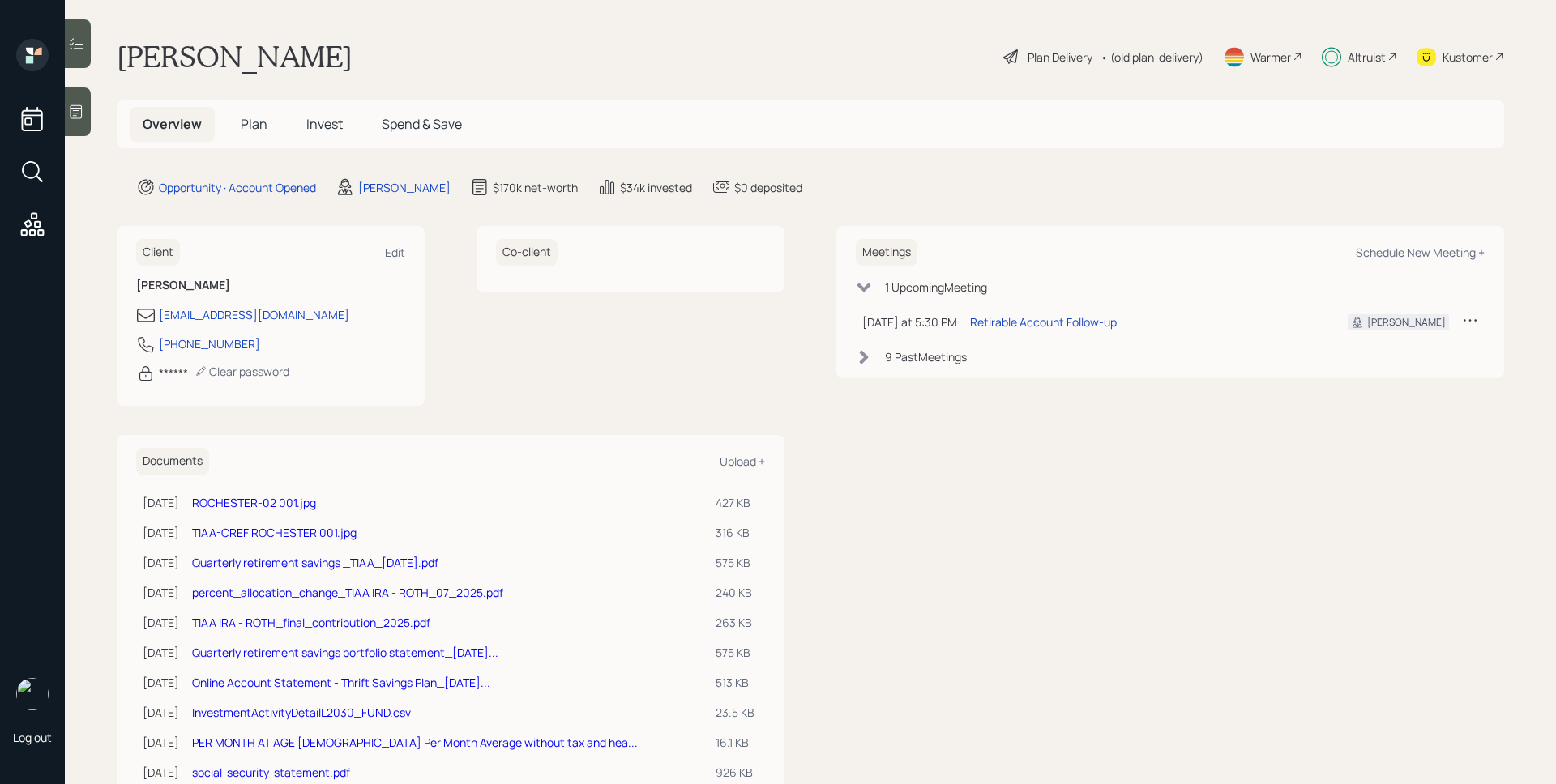
click at [257, 120] on span "Plan" at bounding box center [254, 124] width 27 height 18
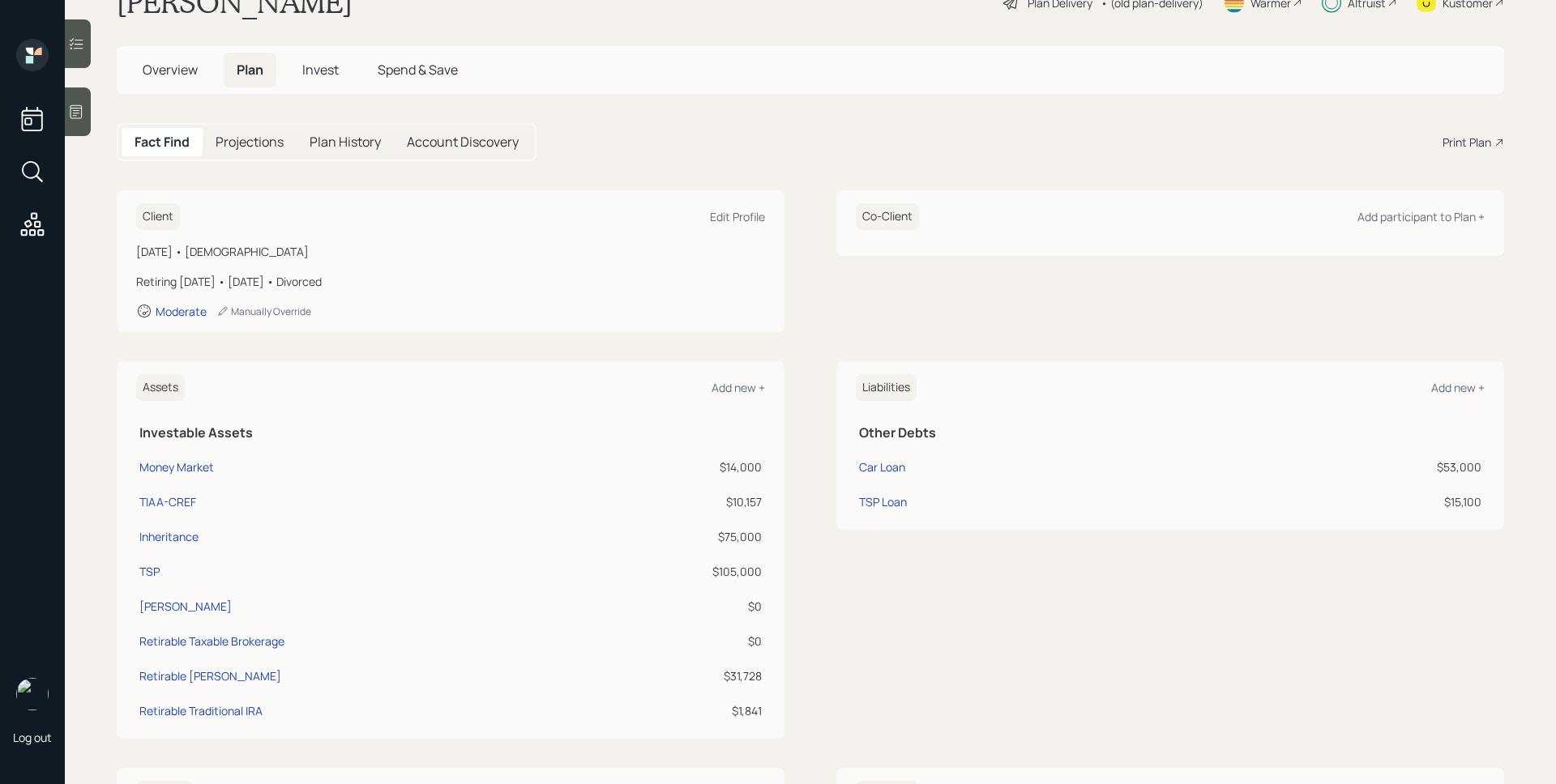
scroll to position [72, 0]
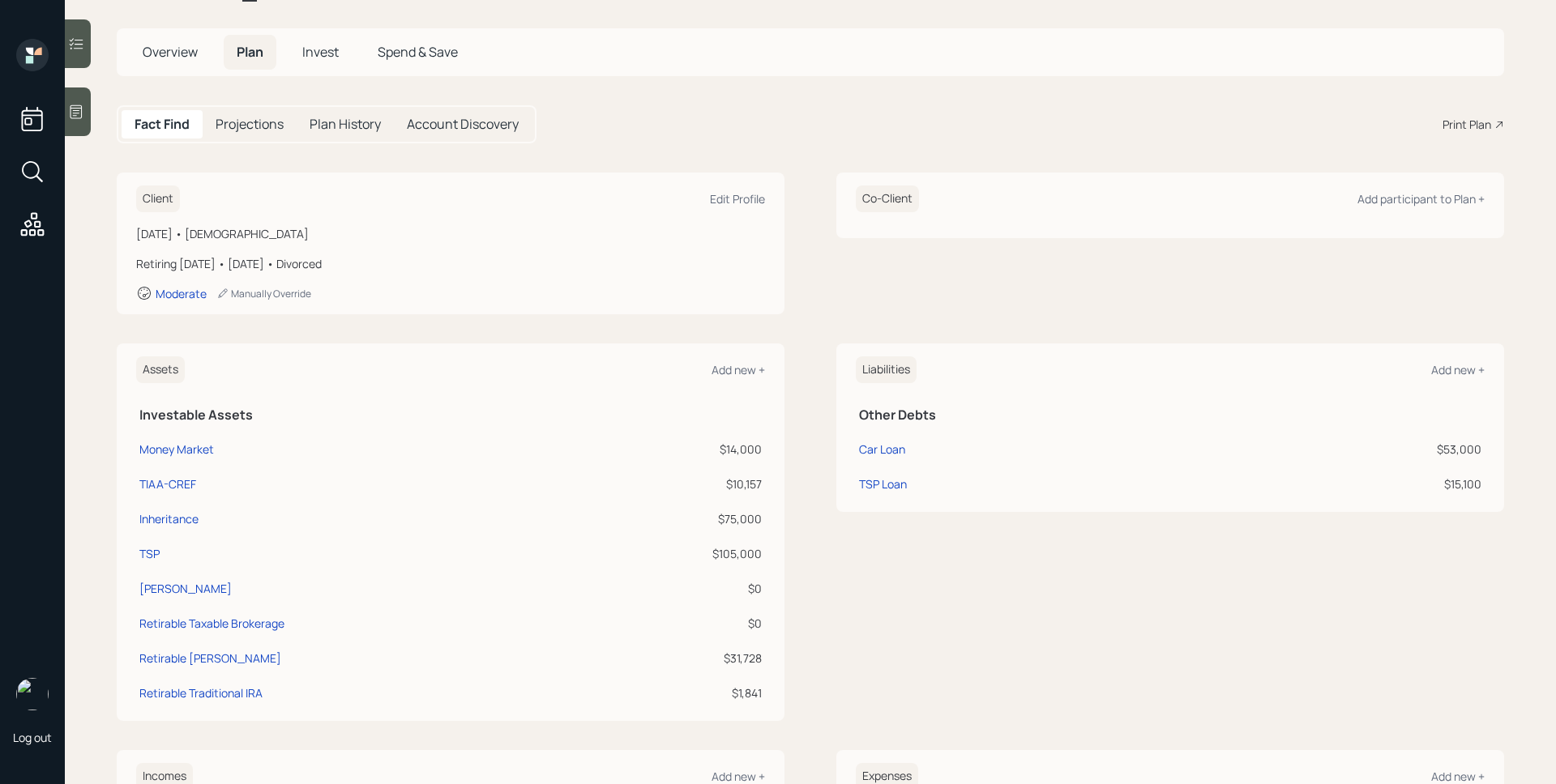
click at [150, 579] on td "Roth IRA" at bounding box center [366, 586] width 459 height 35
click at [157, 589] on div "Roth IRA" at bounding box center [185, 589] width 92 height 17
select select "roth_ira"
select select "balanced"
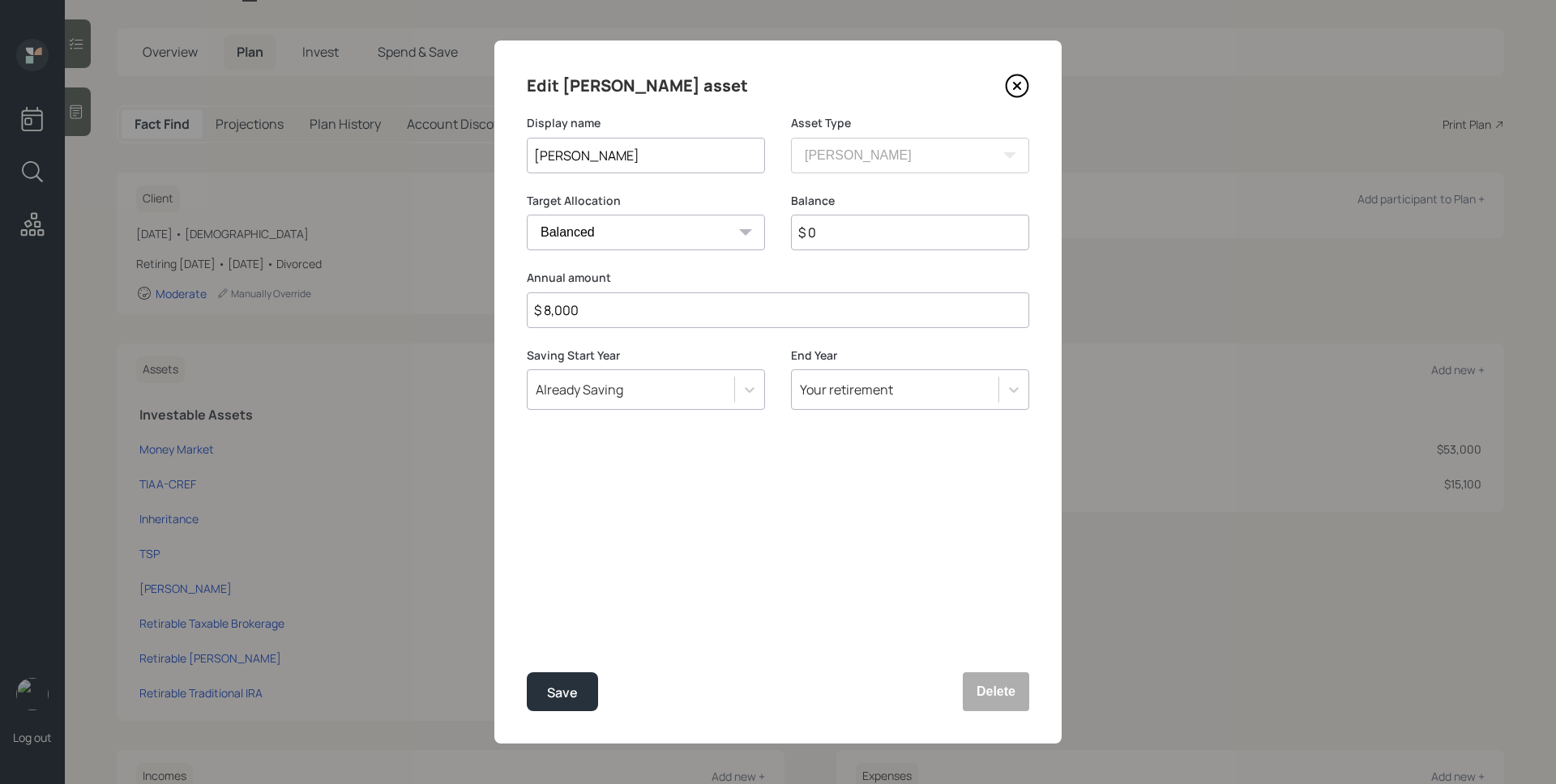
click at [1016, 86] on icon at bounding box center [1017, 86] width 7 height 7
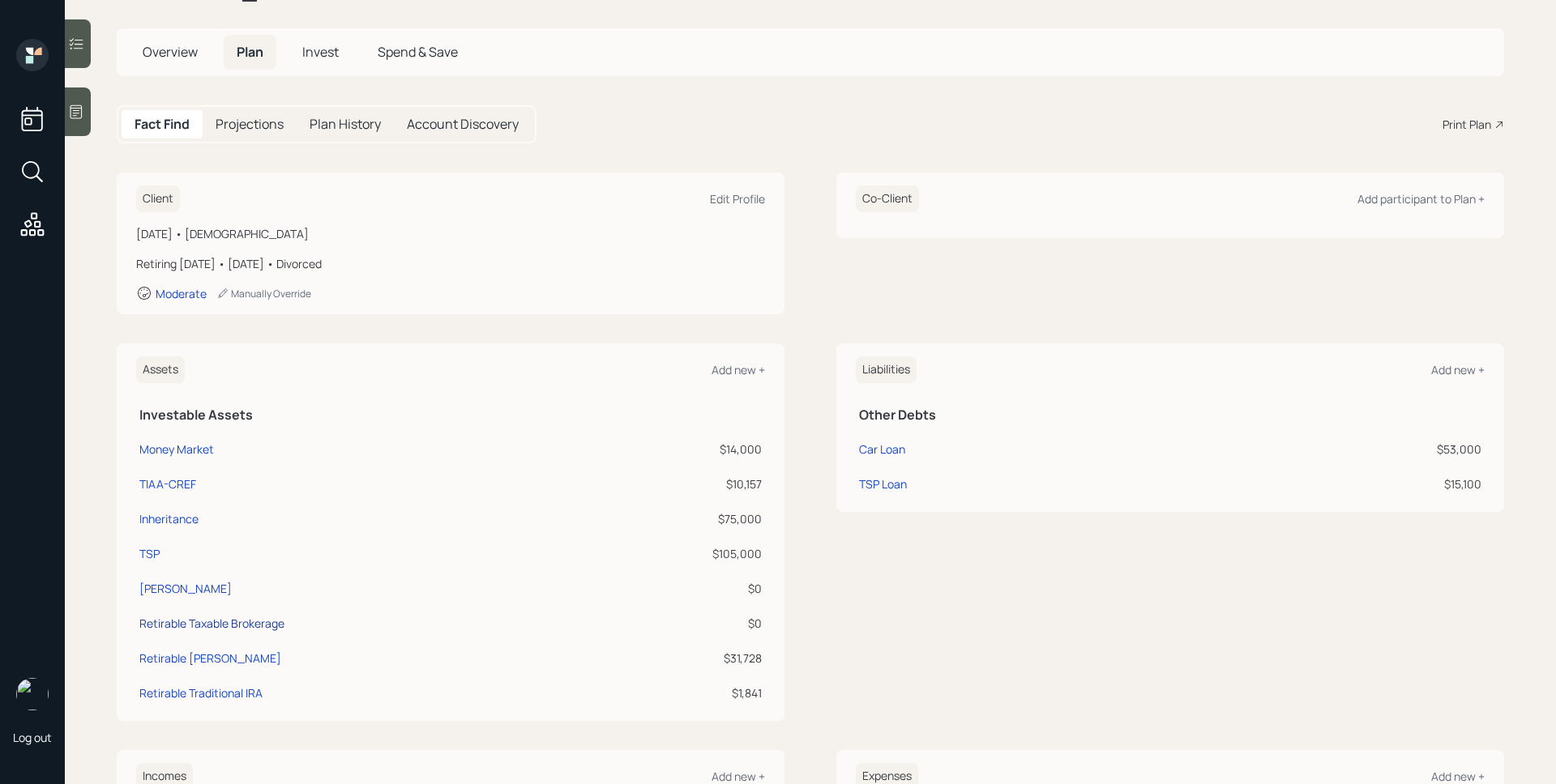
click at [195, 623] on div "Retirable Taxable Brokerage" at bounding box center [212, 623] width 145 height 17
select select "taxable"
select select "balanced"
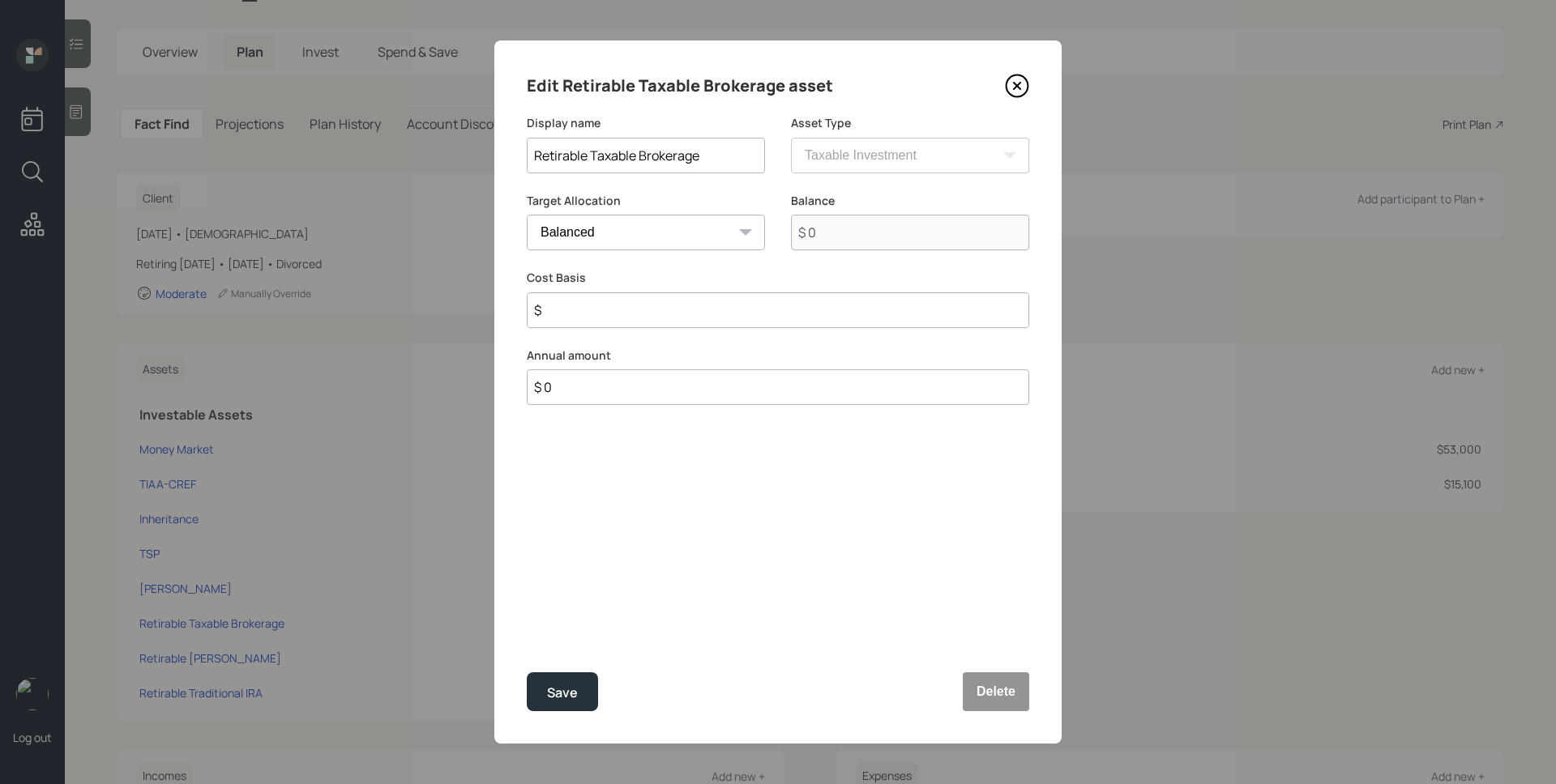
click at [1030, 81] on div "Edit Retirable Taxable Brokerage asset Display name Retirable Taxable Brokerage…" at bounding box center [778, 392] width 568 height 703
click at [1027, 85] on icon at bounding box center [1017, 86] width 24 height 24
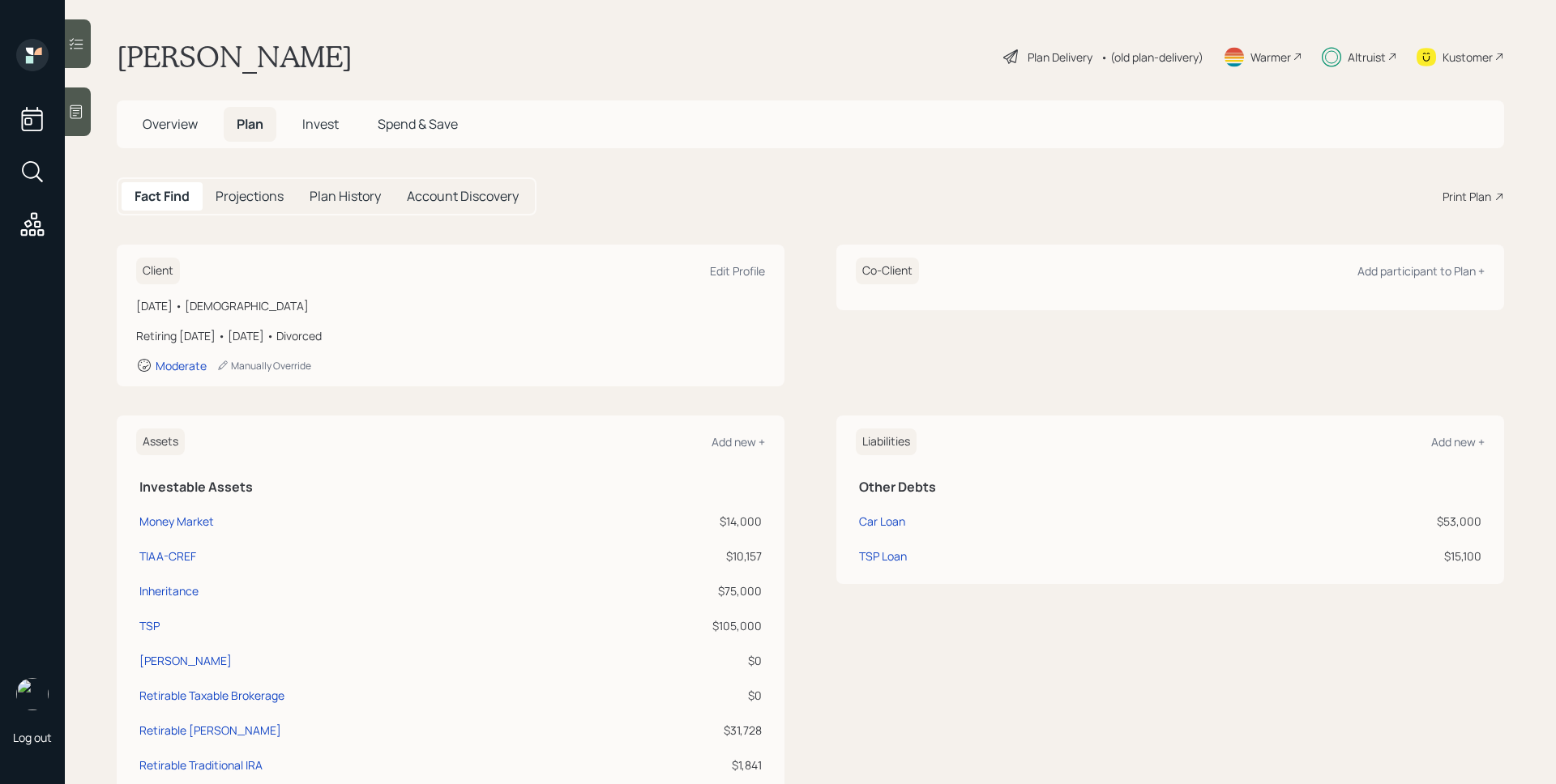
click at [1046, 56] on div "Plan Delivery" at bounding box center [1060, 57] width 65 height 17
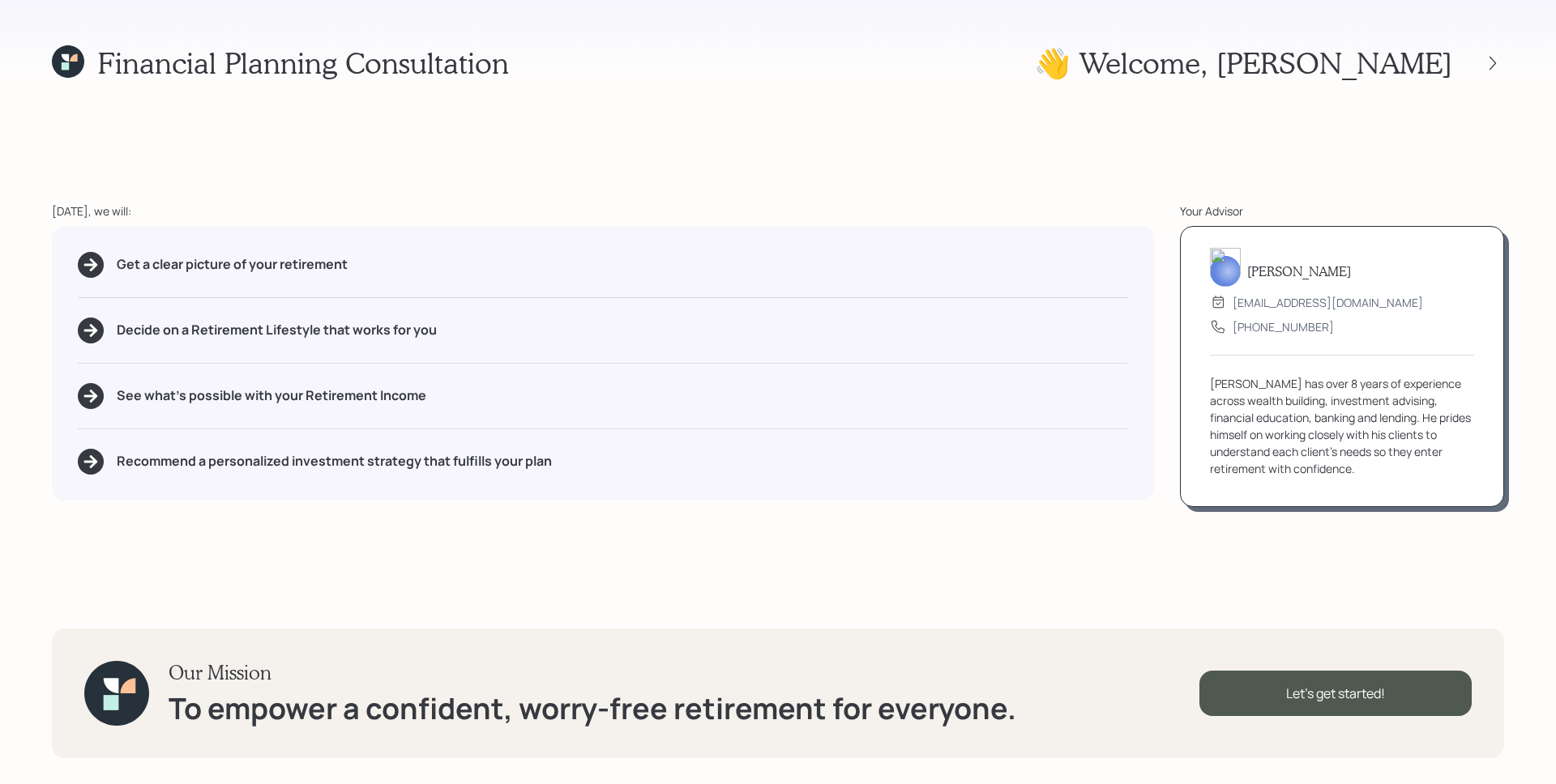
click at [1495, 49] on div "👋 Welcome , Marc" at bounding box center [1269, 63] width 470 height 35
click at [1490, 68] on icon at bounding box center [1492, 63] width 7 height 14
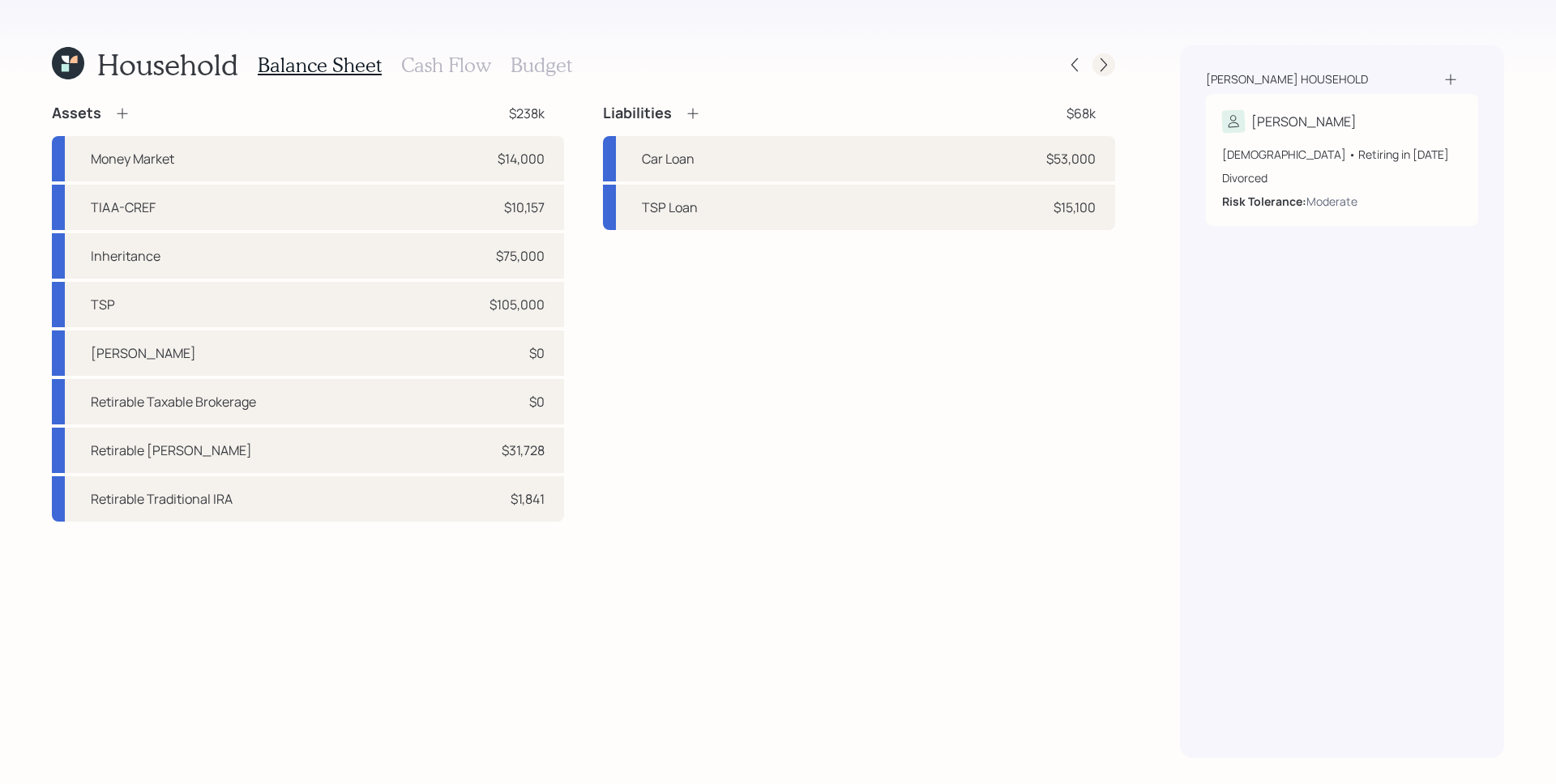
click at [1105, 63] on icon at bounding box center [1104, 65] width 16 height 16
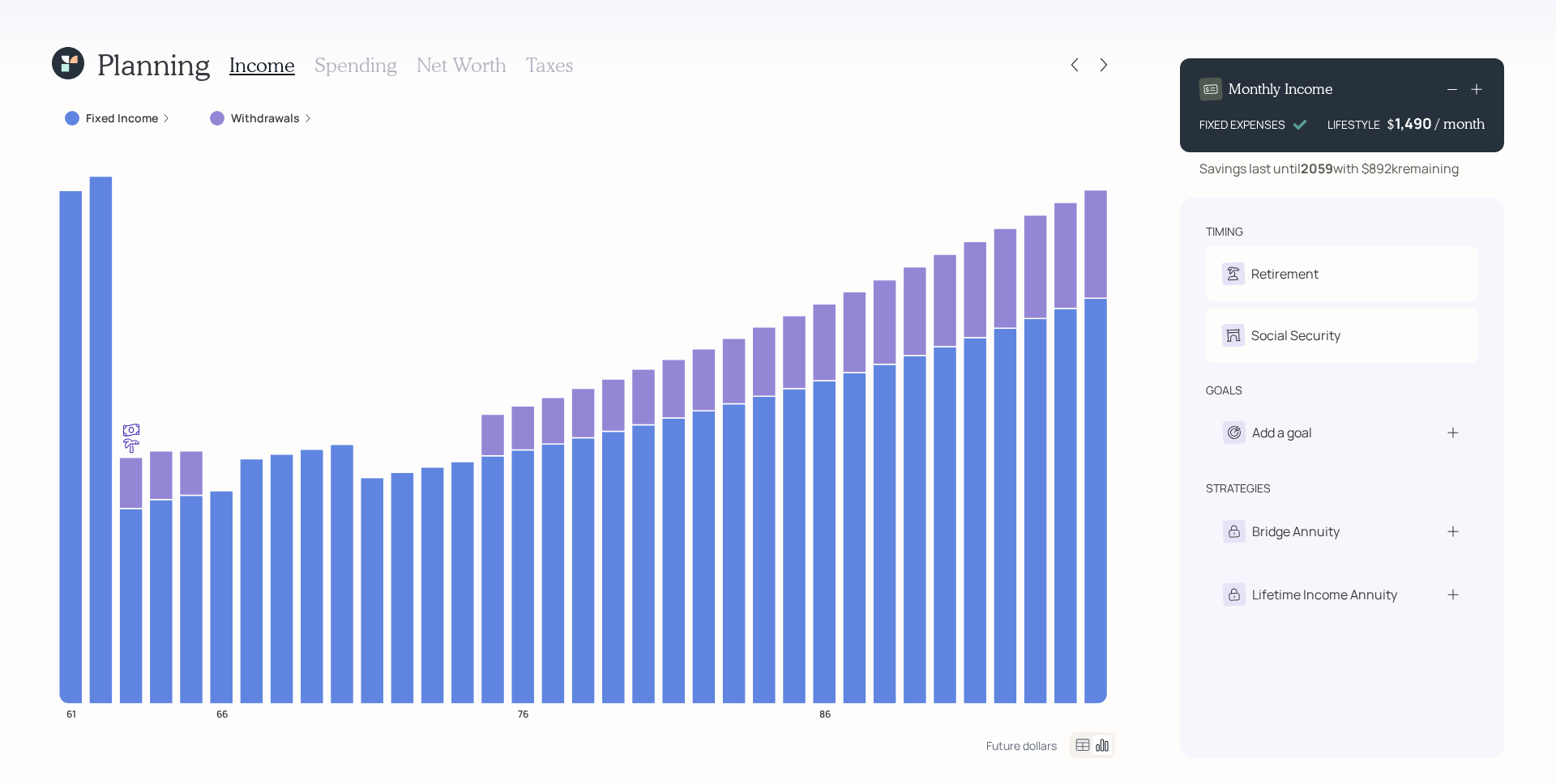
click at [362, 60] on h3 "Spending" at bounding box center [356, 65] width 83 height 24
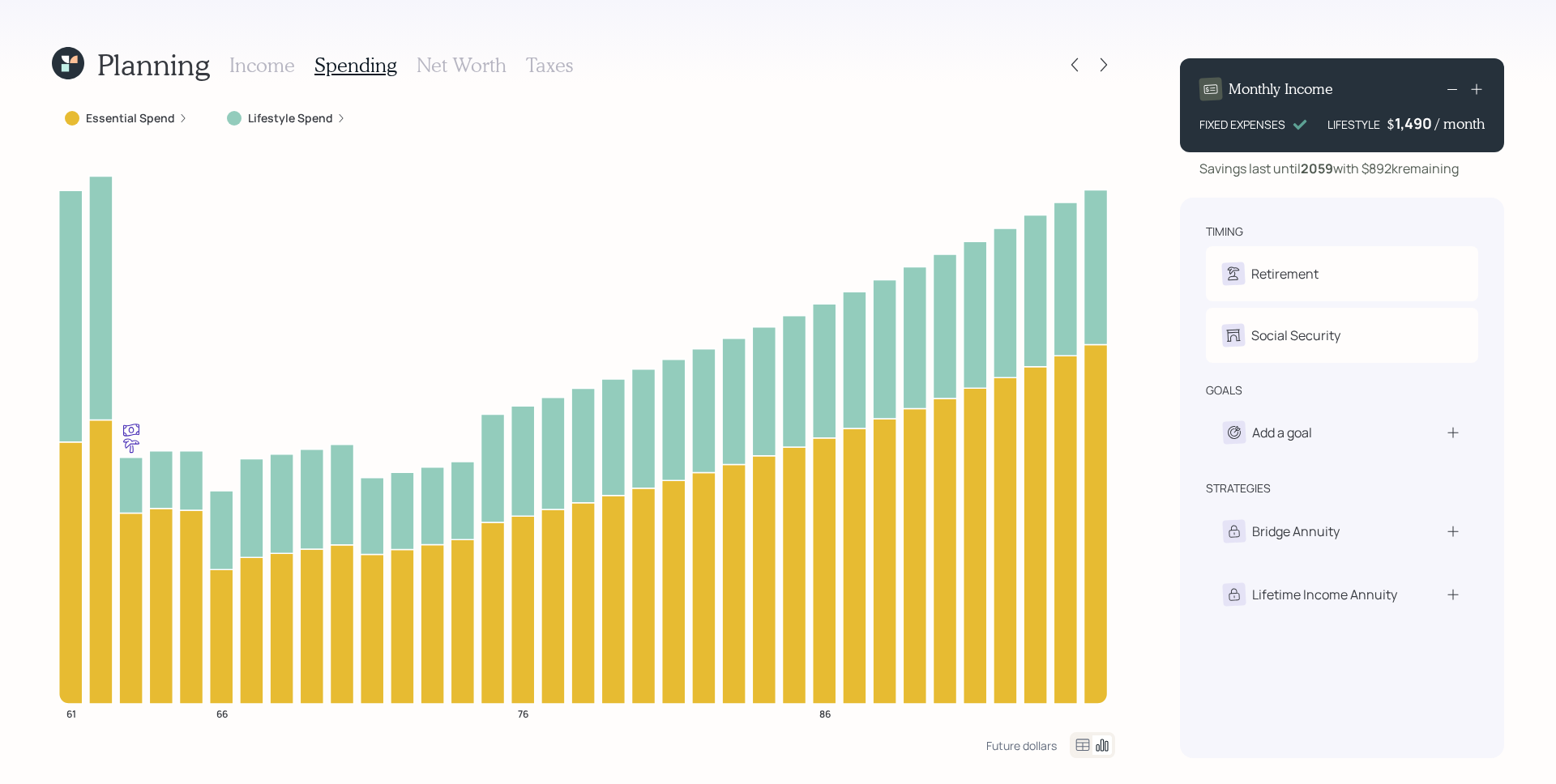
click at [305, 121] on label "Lifestyle Spend" at bounding box center [291, 118] width 85 height 16
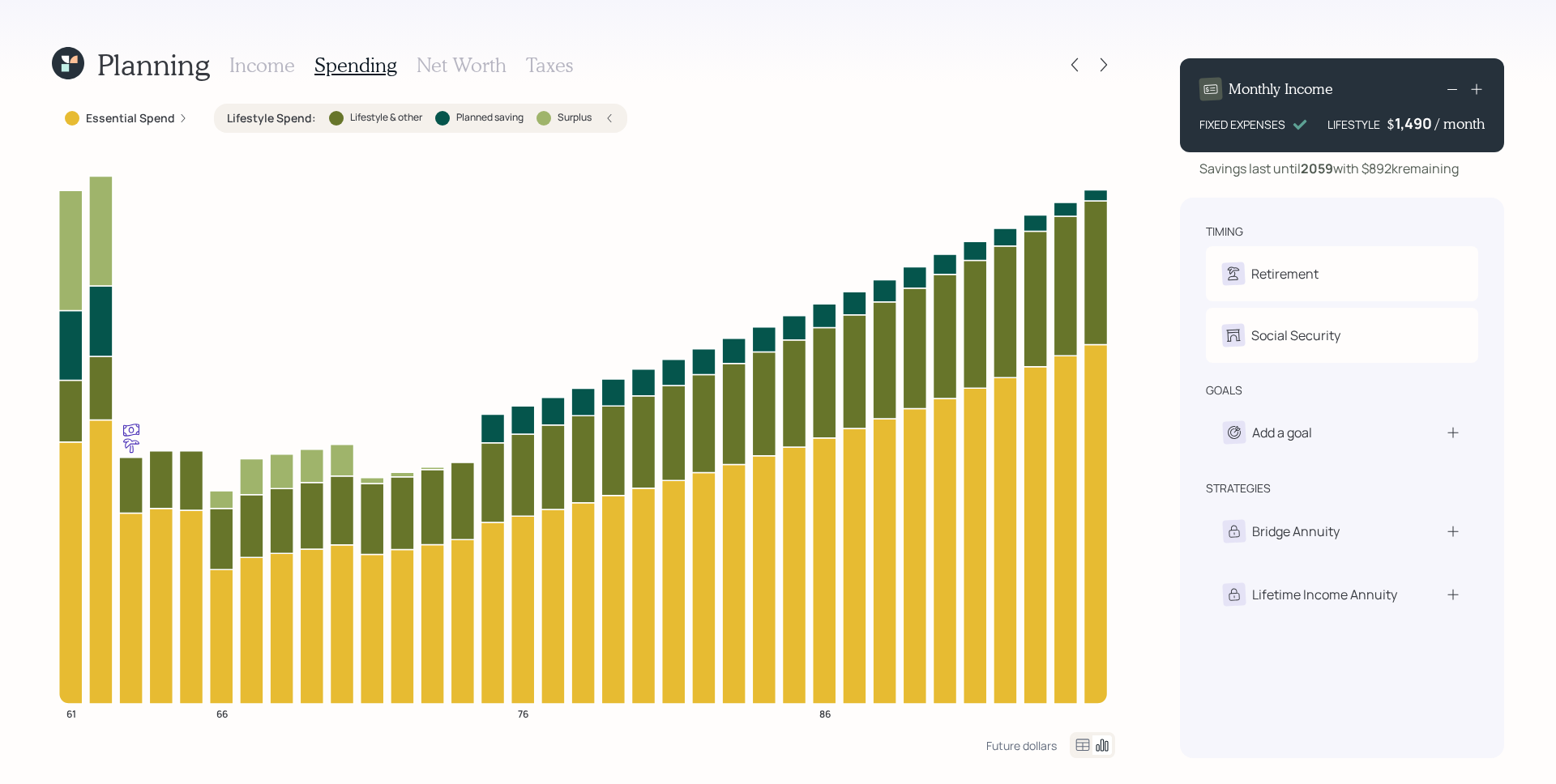
click at [265, 71] on h3 "Income" at bounding box center [262, 65] width 66 height 24
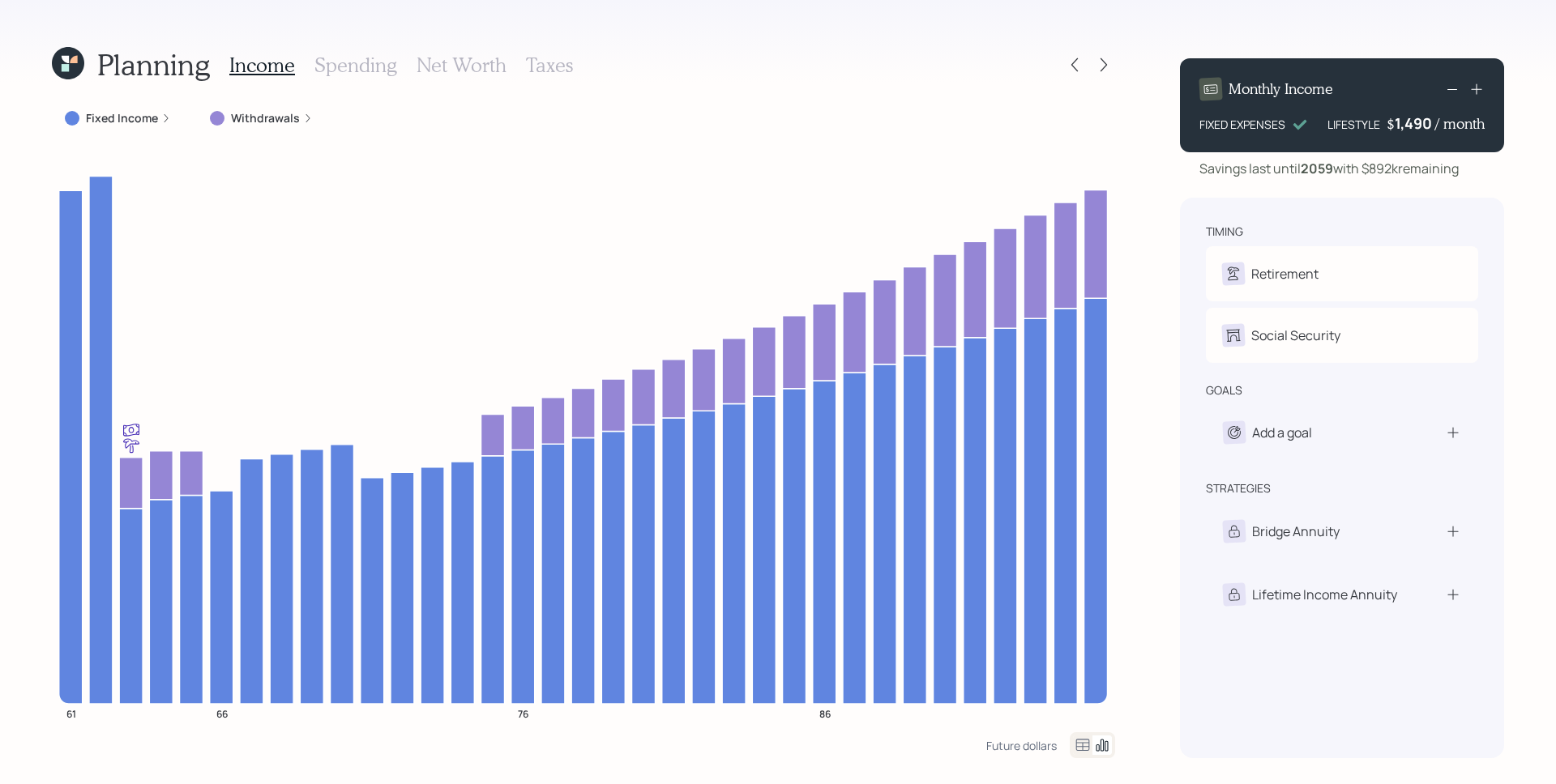
click at [72, 55] on icon at bounding box center [68, 64] width 33 height 33
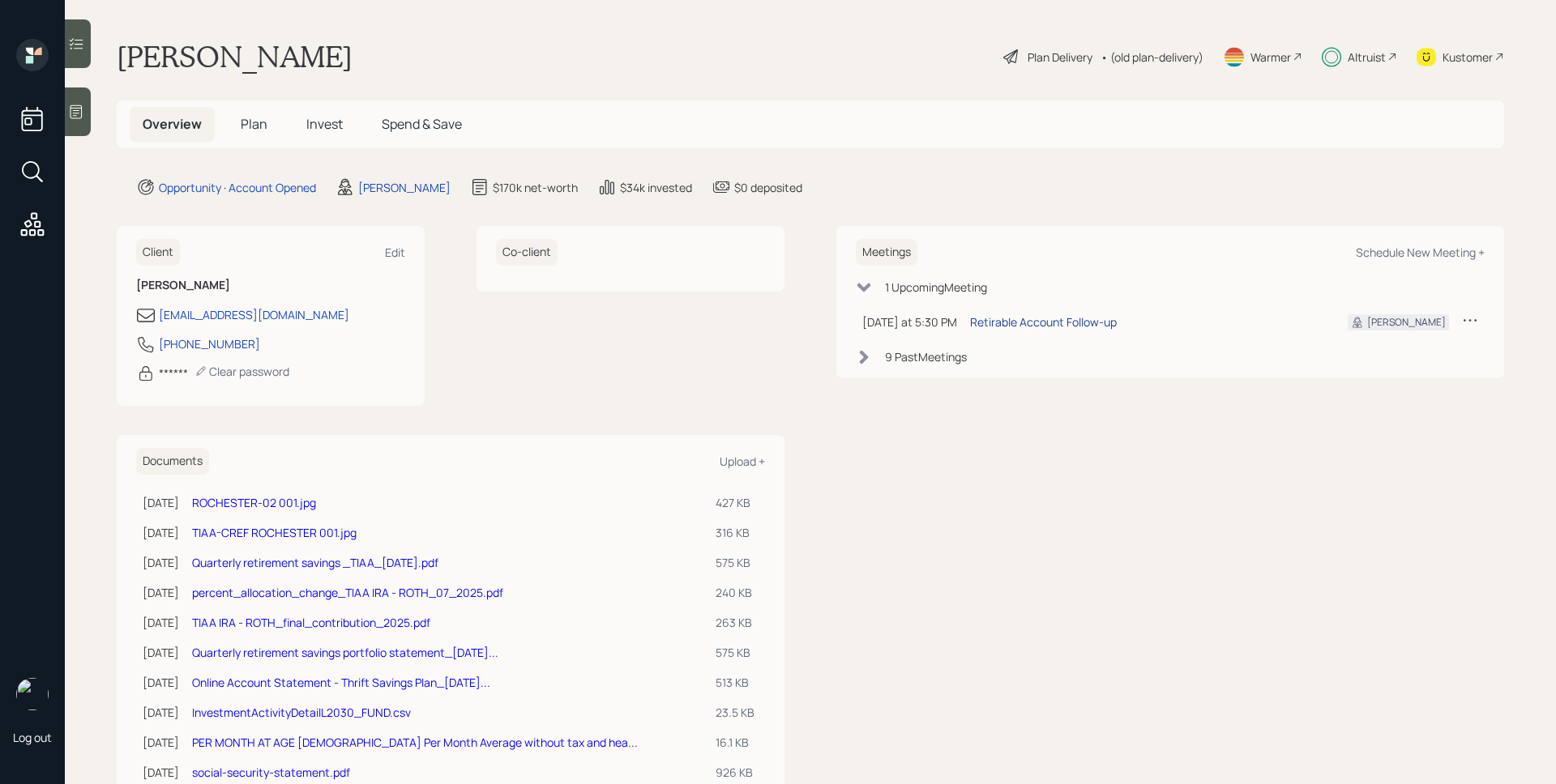
click at [1084, 320] on div "Retirable Account Follow-up" at bounding box center [1043, 322] width 147 height 17
click at [1322, 64] on icon at bounding box center [1331, 57] width 20 height 20
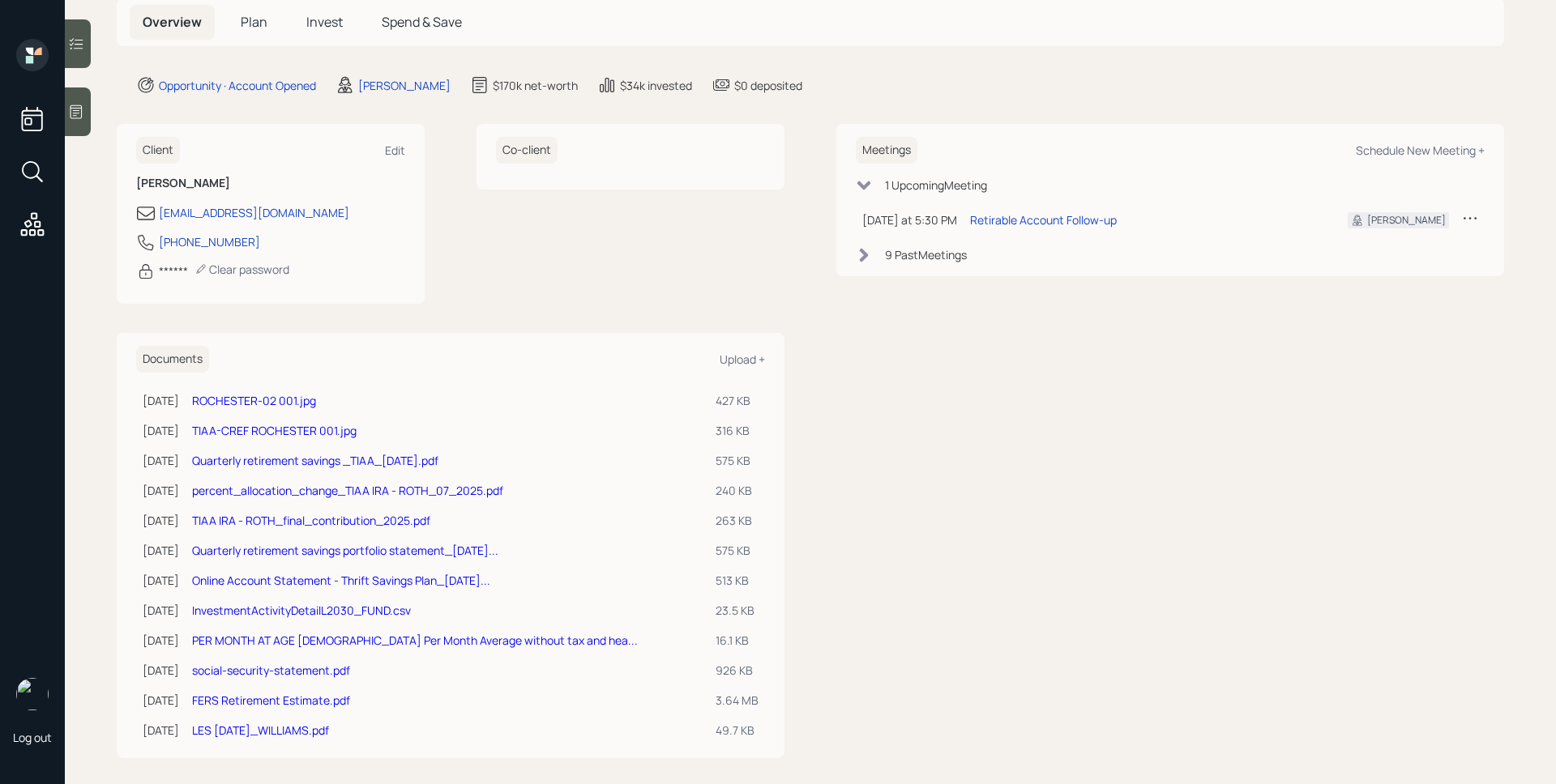
scroll to position [114, 0]
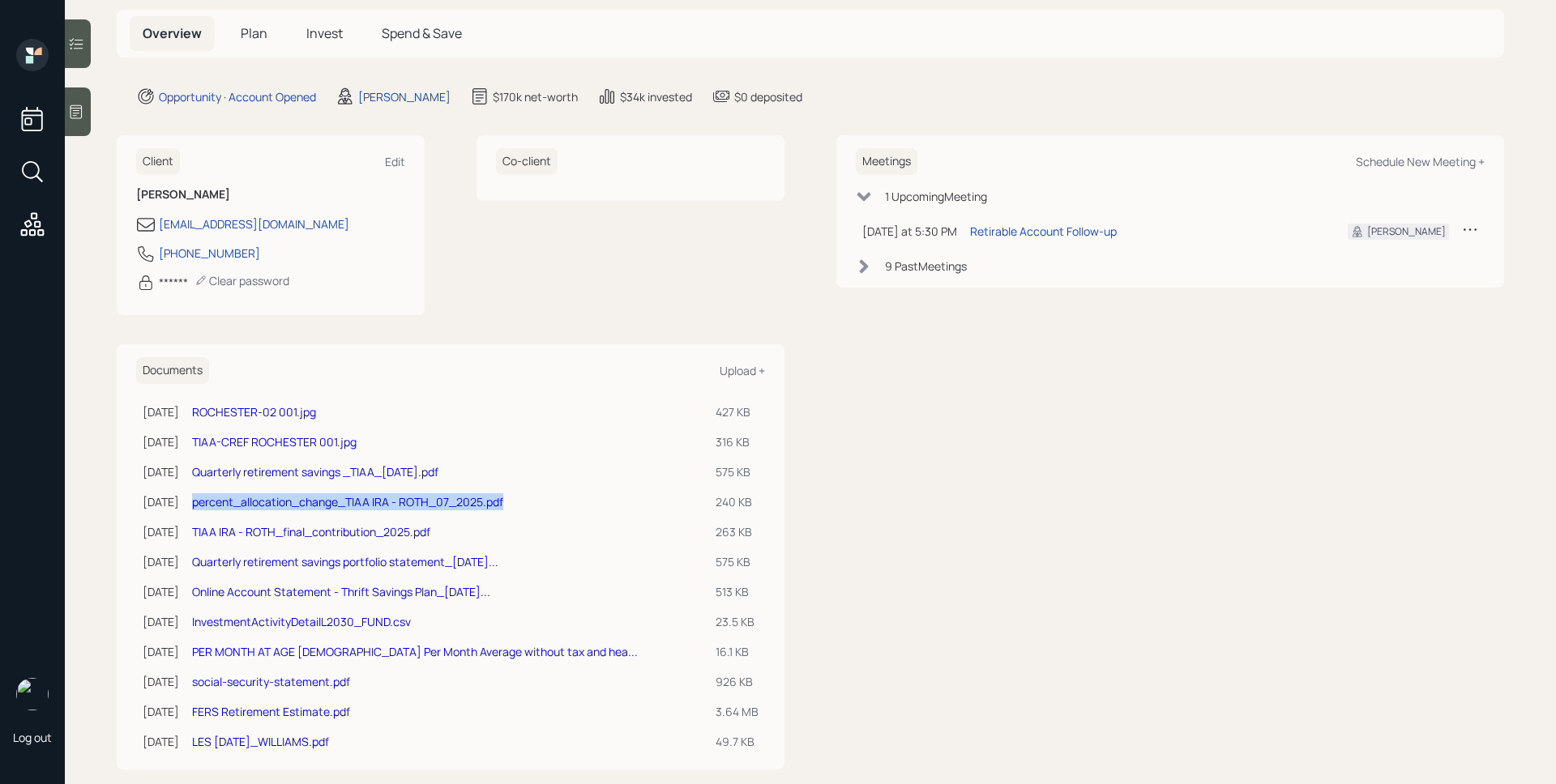
scroll to position [114, 0]
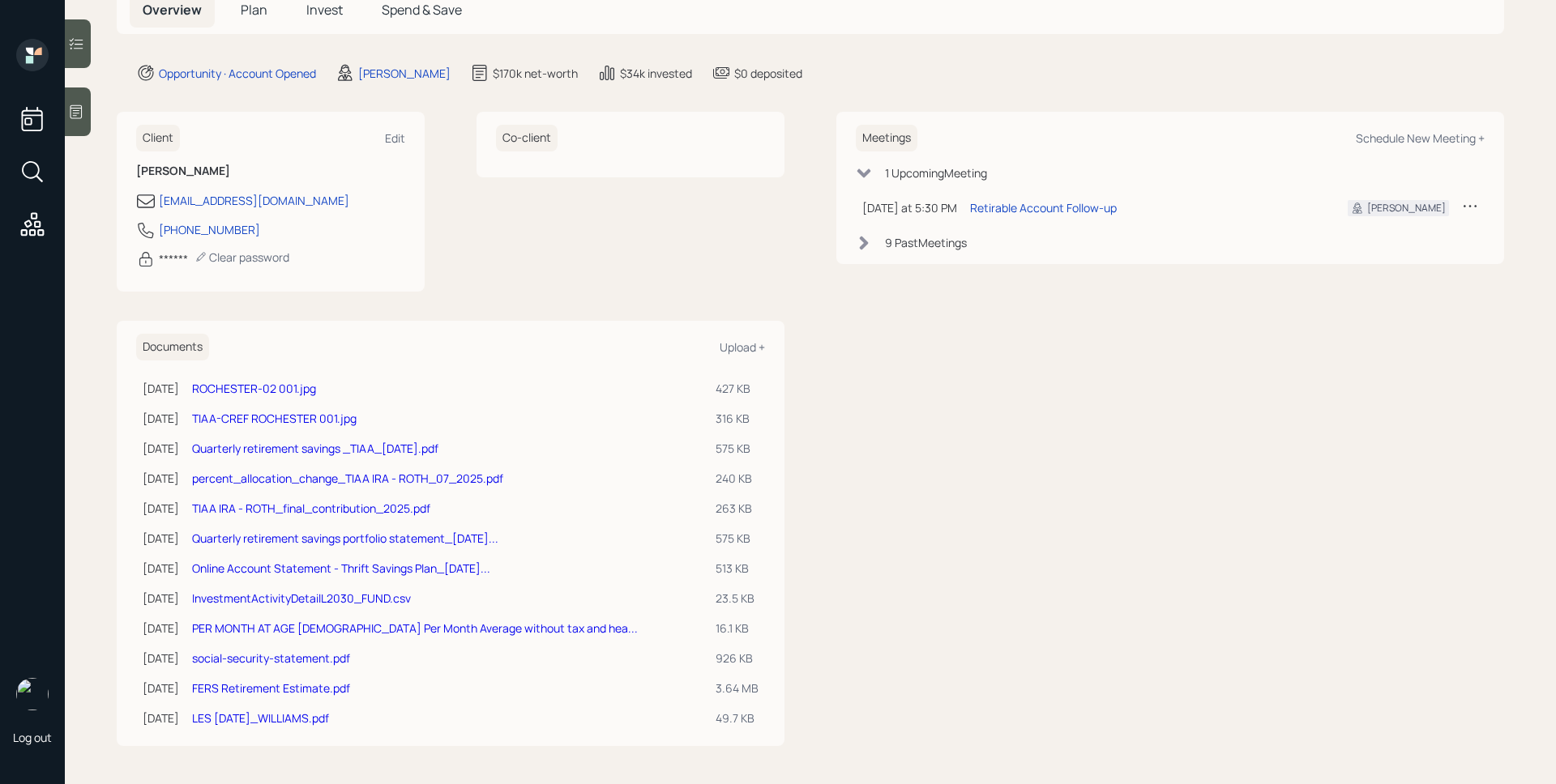
click at [85, 116] on div at bounding box center [78, 112] width 26 height 49
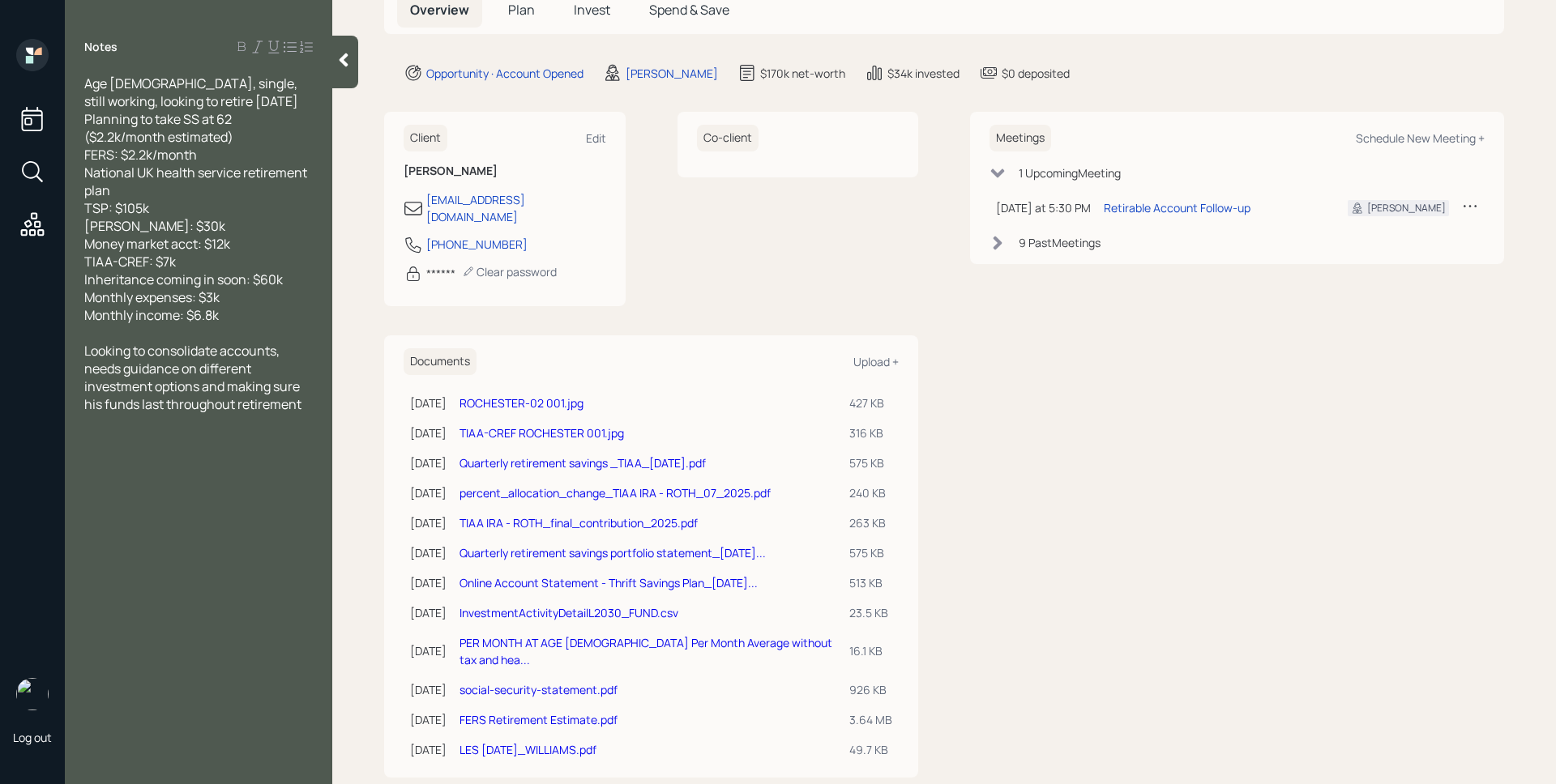
click at [349, 67] on icon at bounding box center [344, 60] width 16 height 16
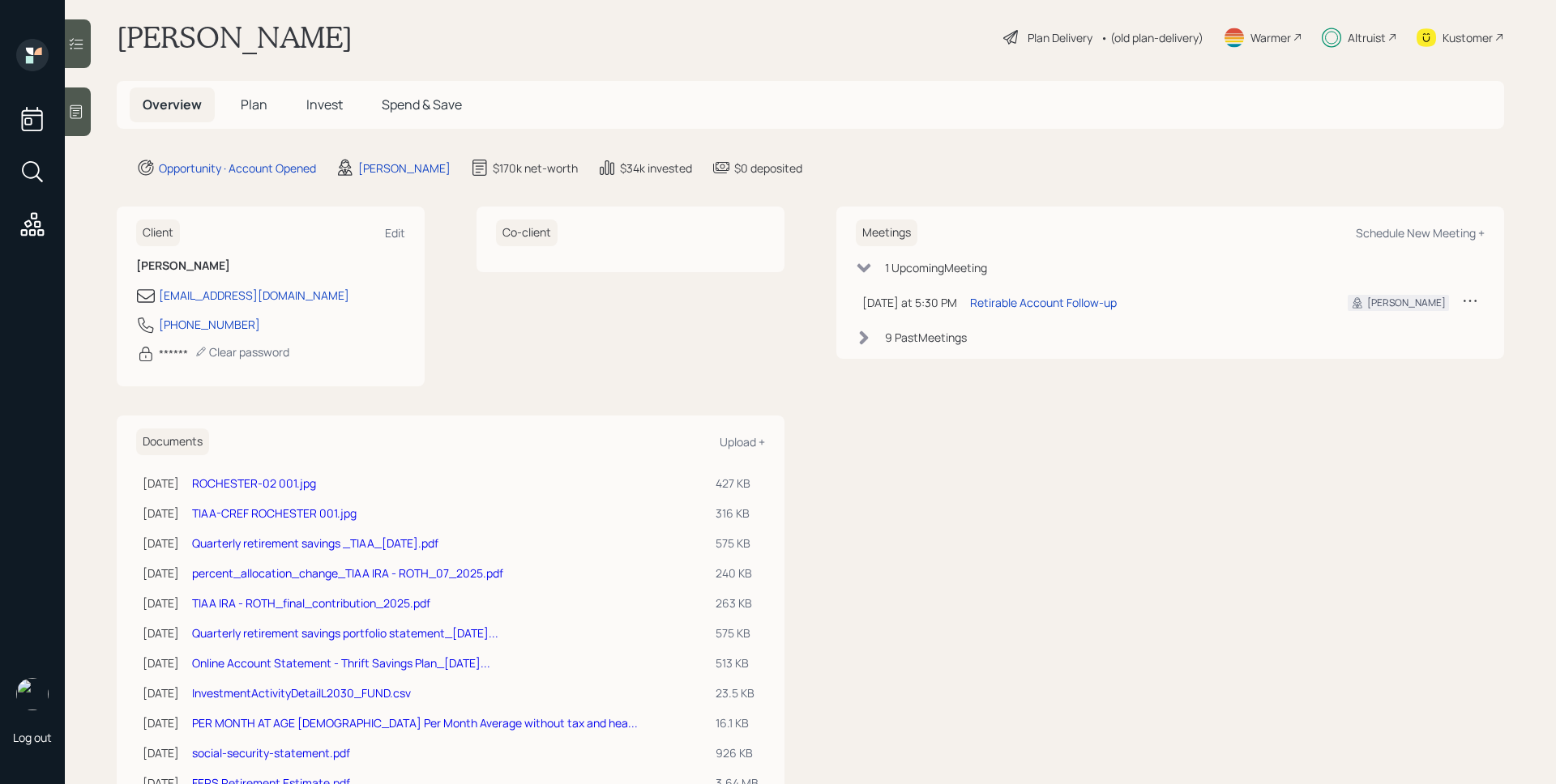
scroll to position [0, 0]
